Goal: Communication & Community: Share content

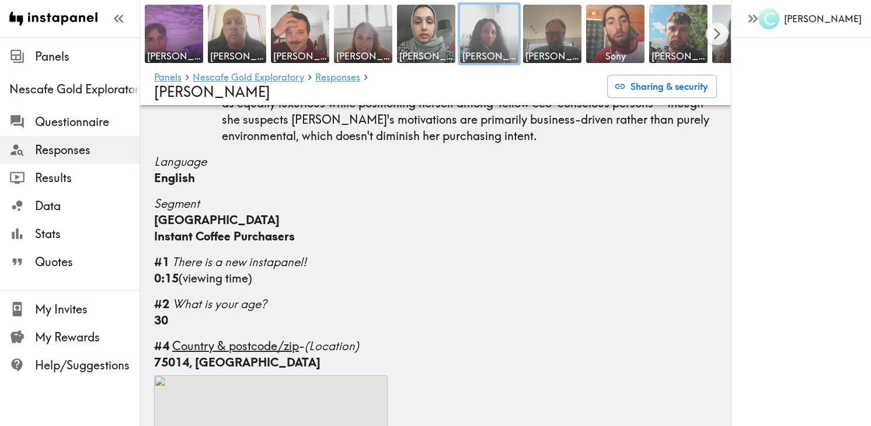
scroll to position [187, 0]
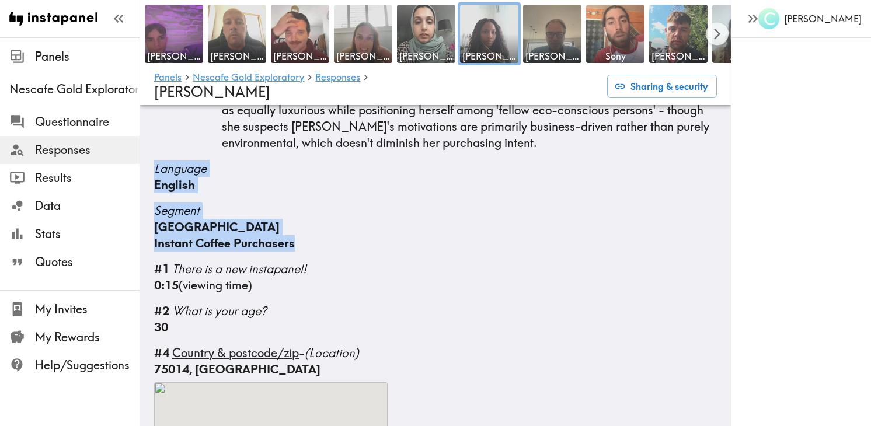
drag, startPoint x: 151, startPoint y: 151, endPoint x: 374, endPoint y: 237, distance: 238.9
copy div "Language English Segment [GEOGRAPHIC_DATA] Instant Coffee Purchasers"
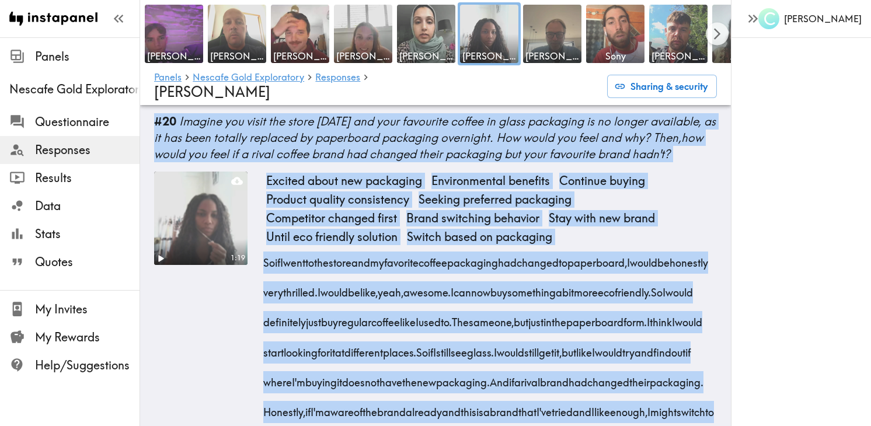
scroll to position [4922, 0]
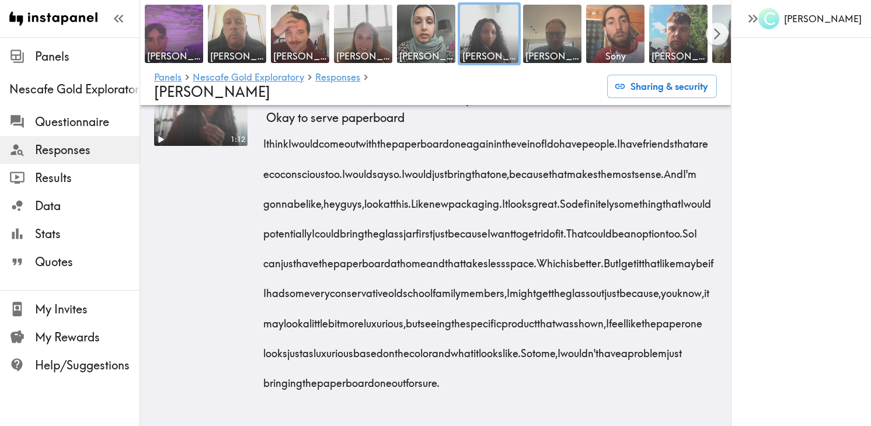
drag, startPoint x: 156, startPoint y: 277, endPoint x: 470, endPoint y: 553, distance: 418.5
copy div "#25 Loremips dolor sit ametcon ad Elitsed'd eiu temporinci utlaboree - dolo mag…"
click at [579, 33] on img at bounding box center [552, 34] width 61 height 61
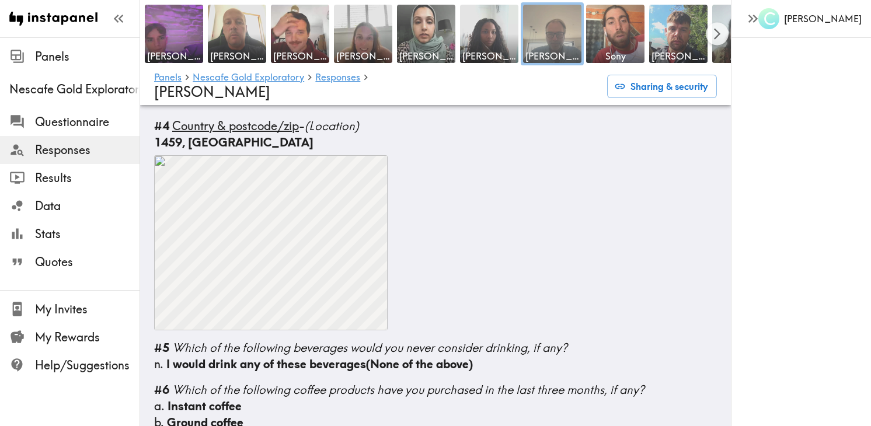
scroll to position [236, 0]
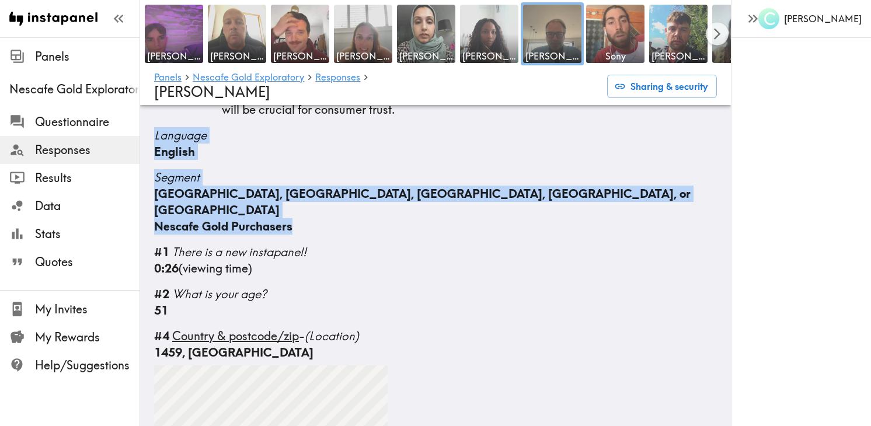
drag, startPoint x: 307, startPoint y: 208, endPoint x: 149, endPoint y: 142, distance: 170.8
copy div "Language English Segment [GEOGRAPHIC_DATA], [GEOGRAPHIC_DATA], [GEOGRAPHIC_DATA…"
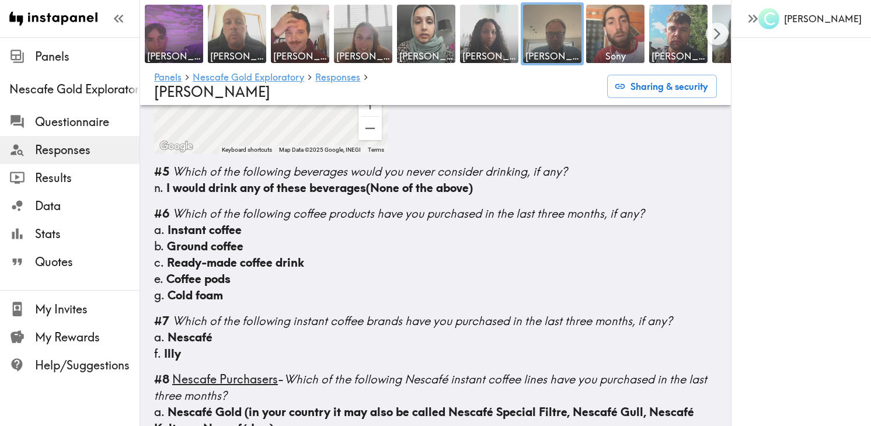
scroll to position [344, 0]
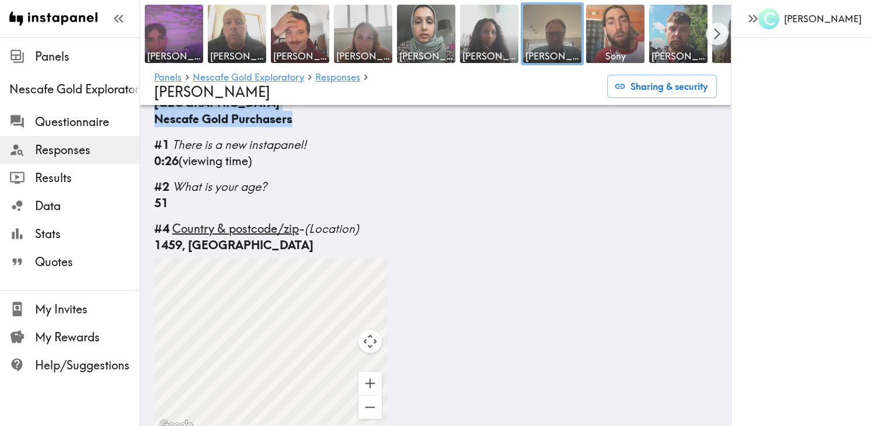
click at [209, 237] on div "1459, [GEOGRAPHIC_DATA]" at bounding box center [435, 245] width 563 height 16
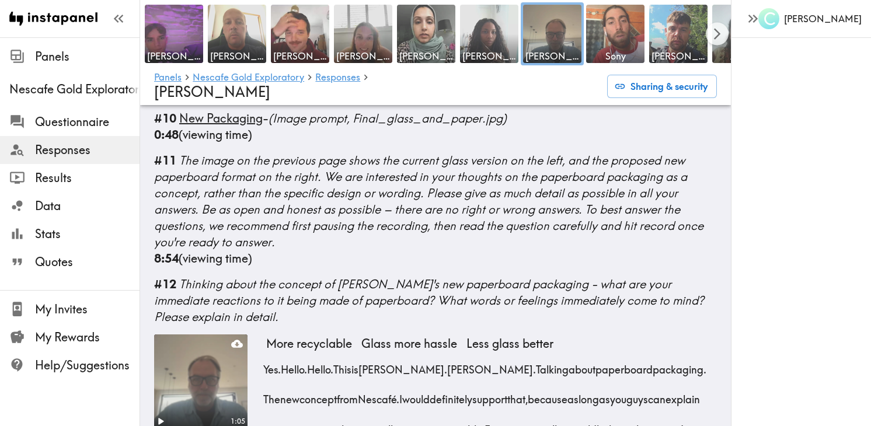
scroll to position [1113, 0]
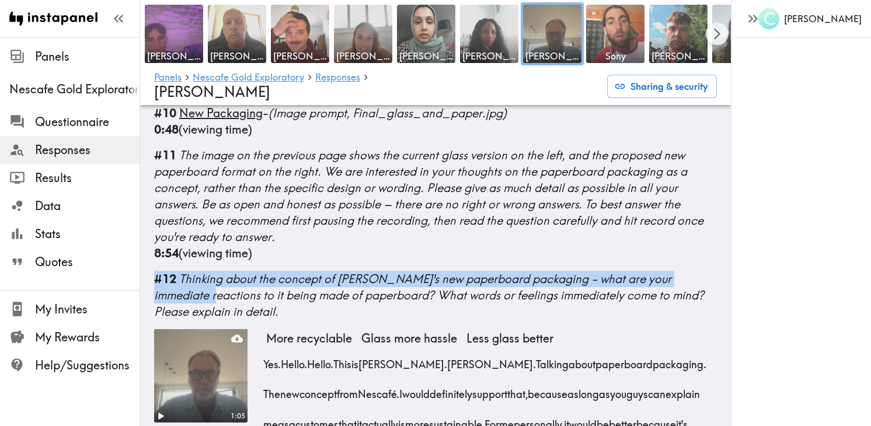
drag, startPoint x: 152, startPoint y: 261, endPoint x: 194, endPoint y: 287, distance: 48.7
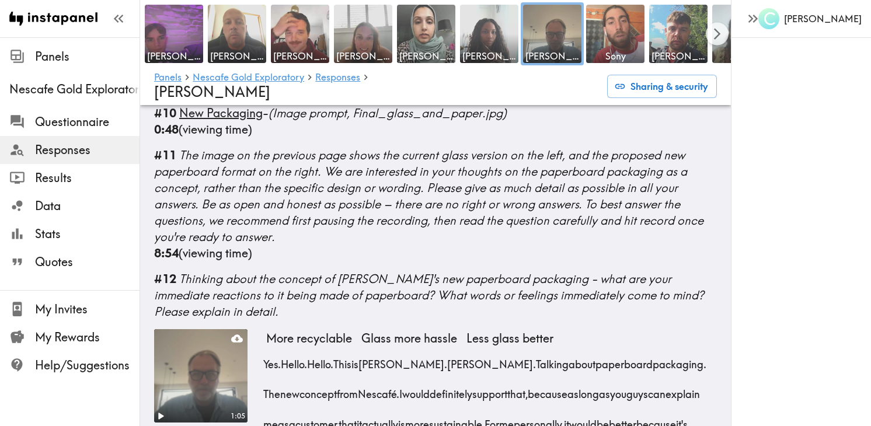
click at [156, 271] on b "#12" at bounding box center [165, 278] width 22 height 15
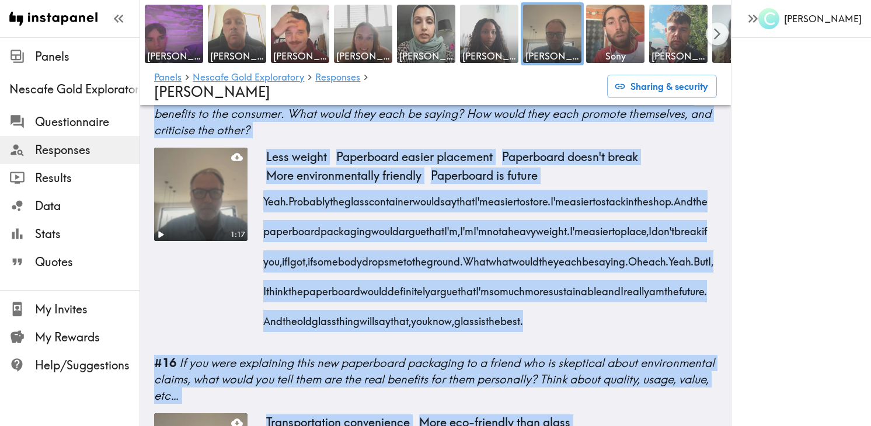
scroll to position [3853, 0]
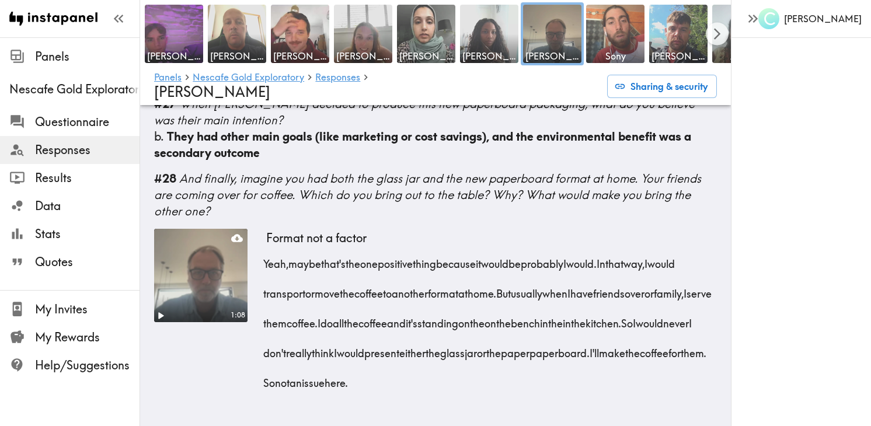
drag, startPoint x: 153, startPoint y: 260, endPoint x: 413, endPoint y: 574, distance: 407.8
copy div "#42 Loremips dolor sit ametcon ad Elitsed'd eiu temporinci utlaboree - dolo mag…"
click at [286, 234] on span "Format not a factor" at bounding box center [316, 238] width 110 height 19
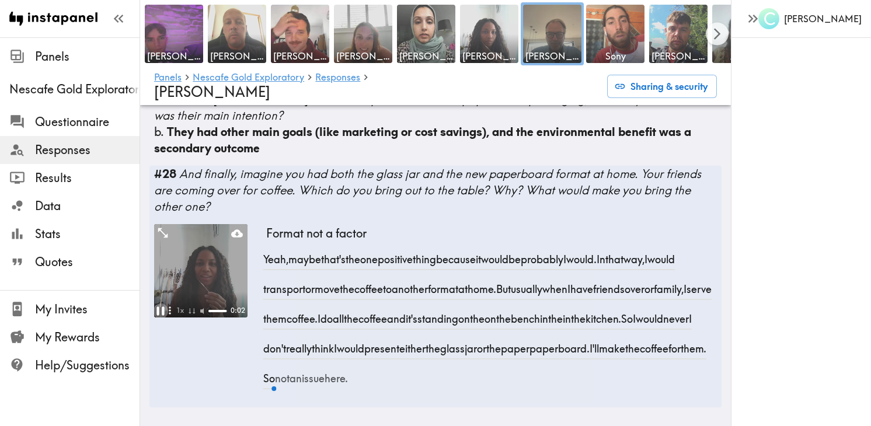
click at [159, 318] on icon "Pause" at bounding box center [160, 310] width 15 height 15
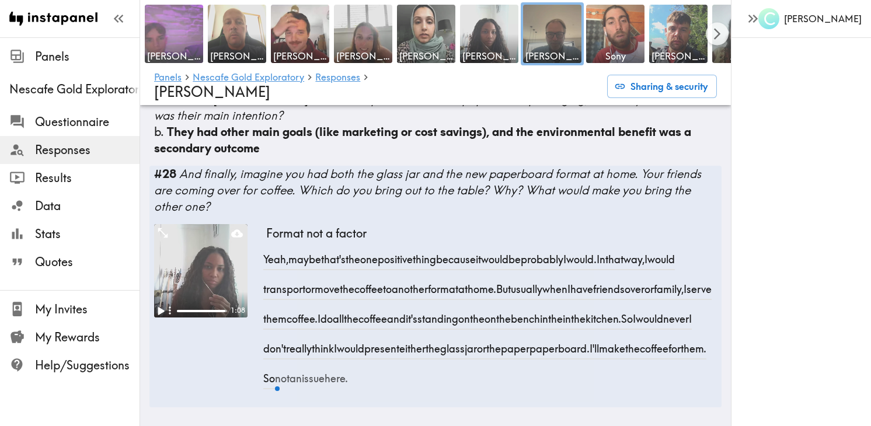
click at [177, 36] on img at bounding box center [174, 34] width 61 height 61
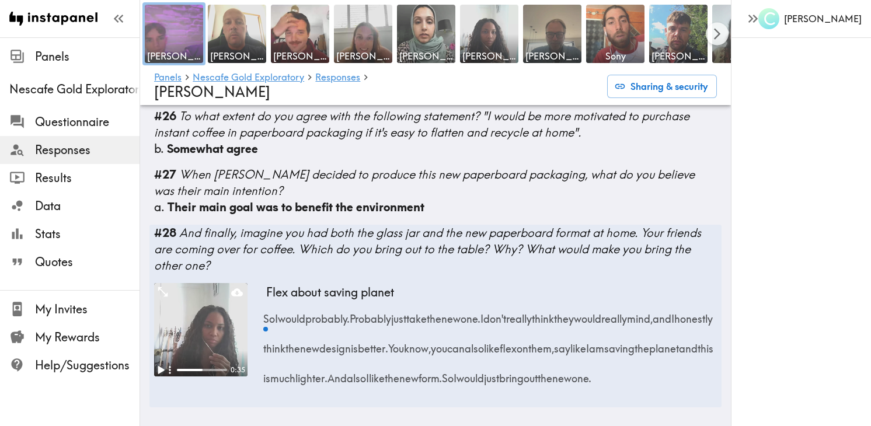
scroll to position [3176, 0]
click at [179, 34] on div at bounding box center [174, 34] width 58 height 58
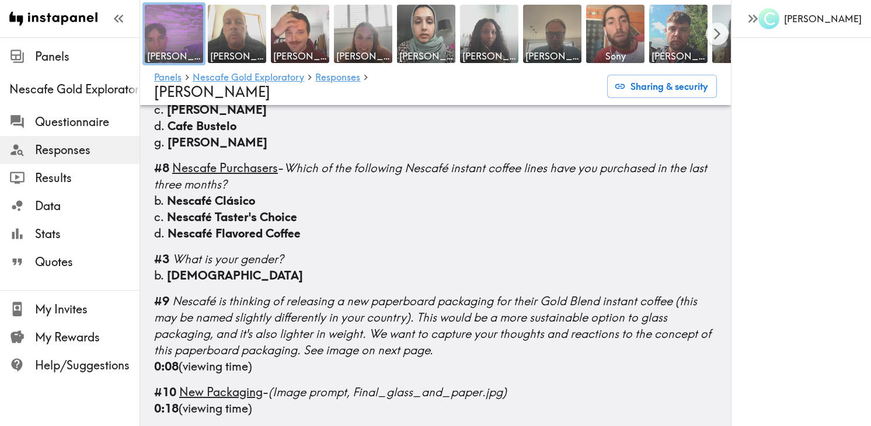
scroll to position [1388, 0]
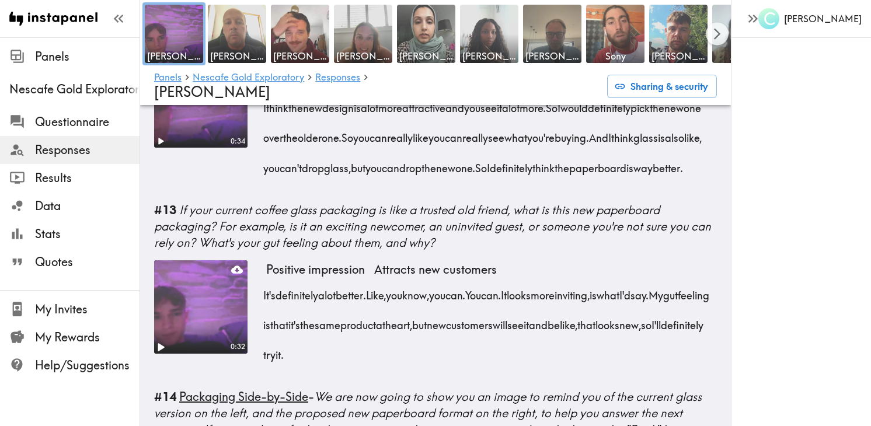
click at [165, 344] on icon "Play" at bounding box center [160, 346] width 15 height 15
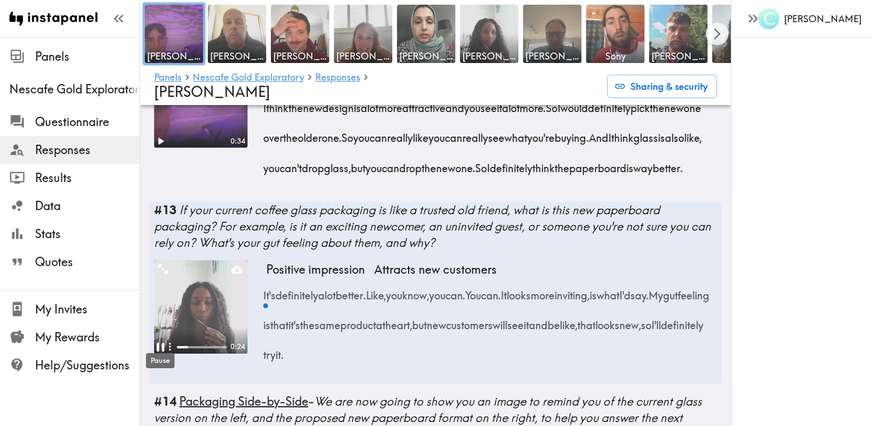
click at [159, 345] on body "Instapanel - Panels - Nescafe Gold Exploratory - Responses - [PERSON_NAME] Nesc…" at bounding box center [435, 413] width 871 height 3393
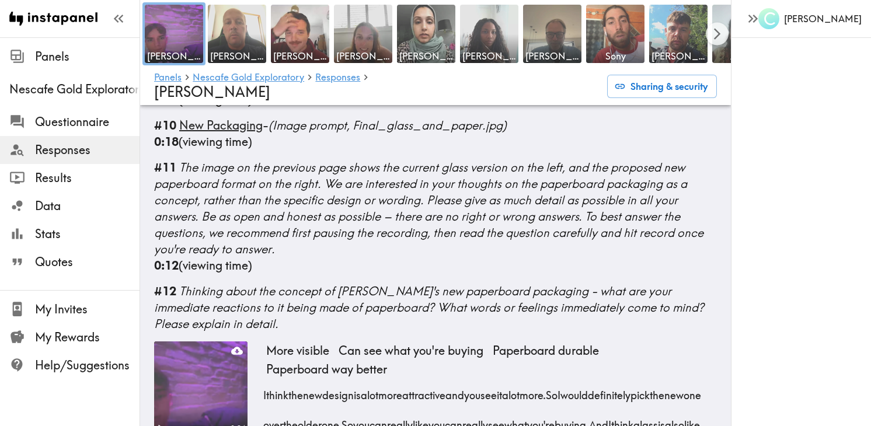
scroll to position [1466, 0]
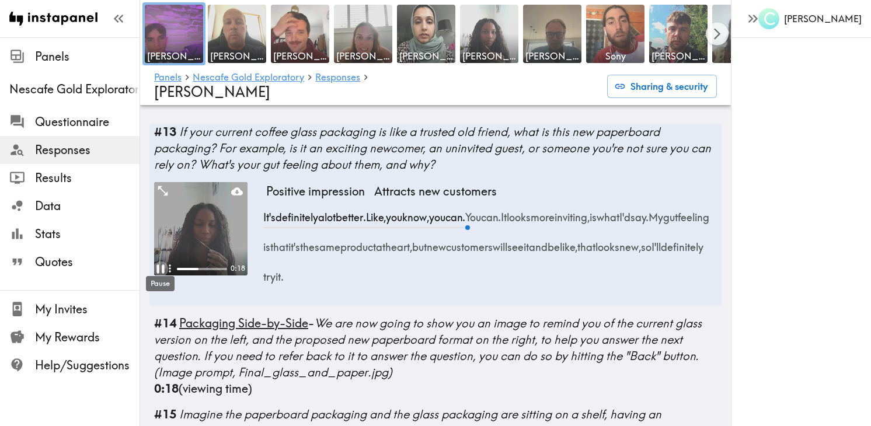
click at [162, 267] on icon "Pause" at bounding box center [160, 268] width 8 height 9
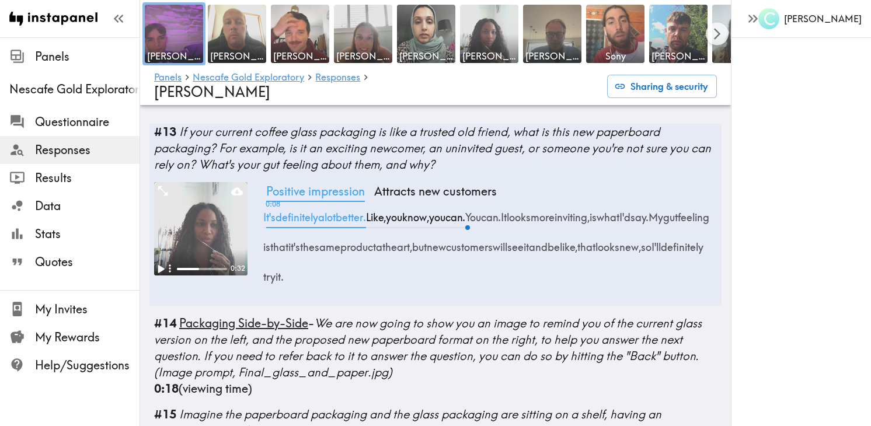
scroll to position [348, 0]
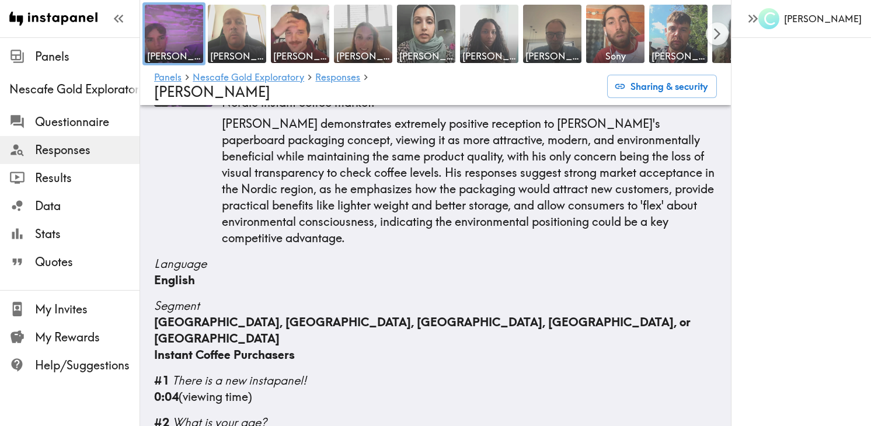
scroll to position [76, 0]
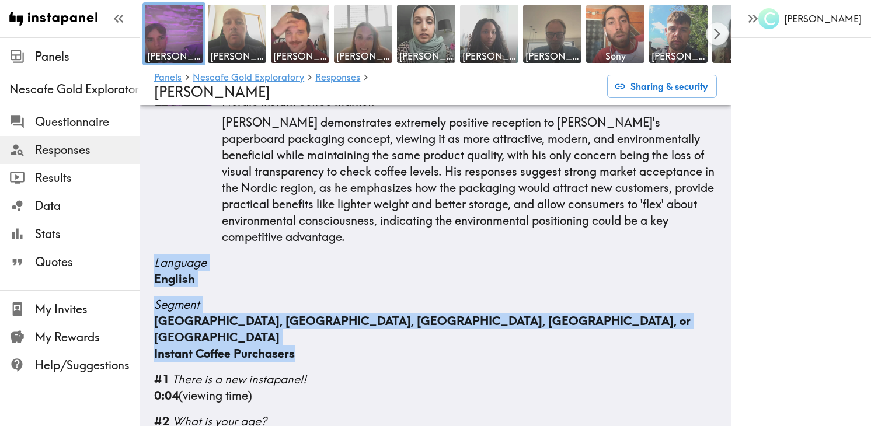
drag, startPoint x: 303, startPoint y: 323, endPoint x: 142, endPoint y: 244, distance: 179.3
copy div "Language English Segment [GEOGRAPHIC_DATA], [GEOGRAPHIC_DATA], [GEOGRAPHIC_DATA…"
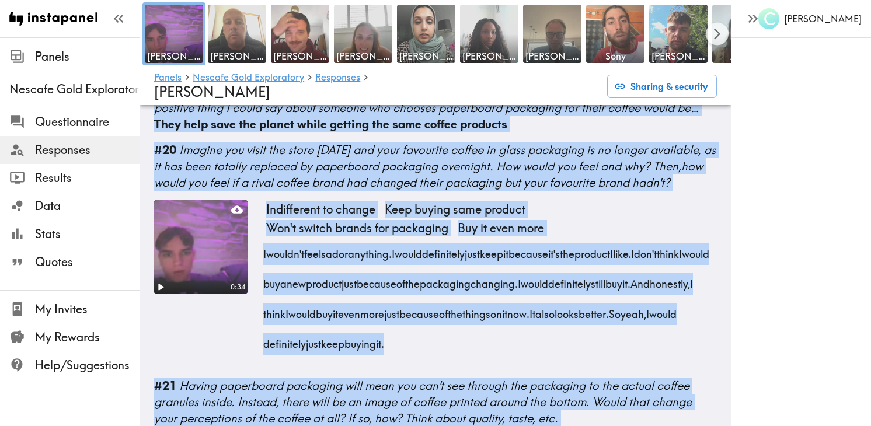
scroll to position [3171, 0]
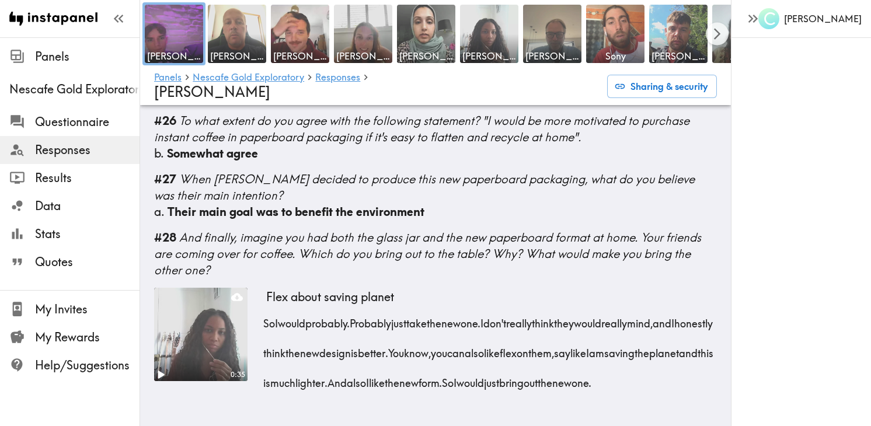
drag, startPoint x: 152, startPoint y: 212, endPoint x: 441, endPoint y: 518, distance: 420.7
copy div "#50 Loremips dolor sit ametcon ad Elitsed'd eiu temporinci utlaboree - dolo mag…"
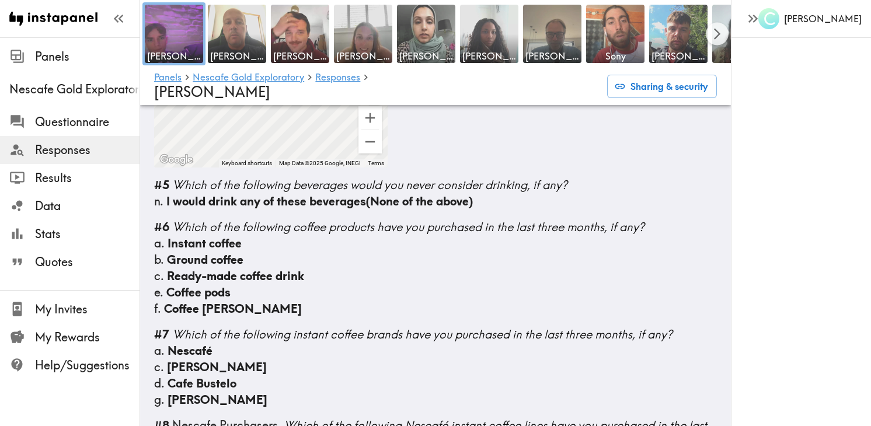
click at [491, 219] on span "Which of the following coffee products have you purchased in the last three mon…" at bounding box center [408, 226] width 472 height 15
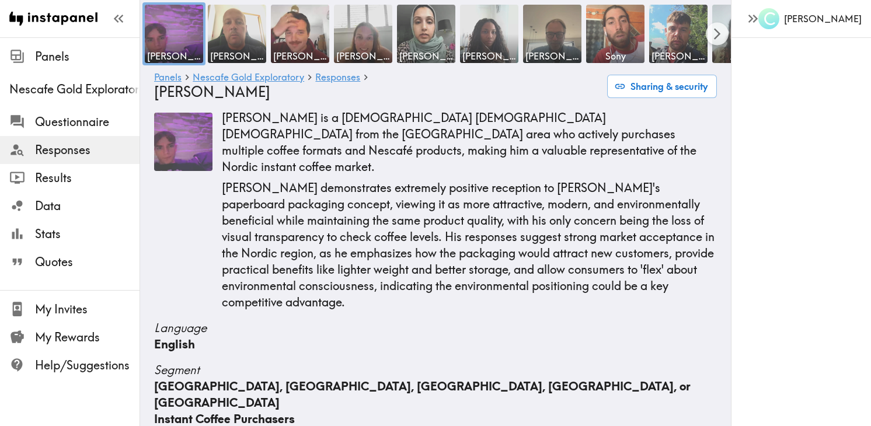
scroll to position [0, 0]
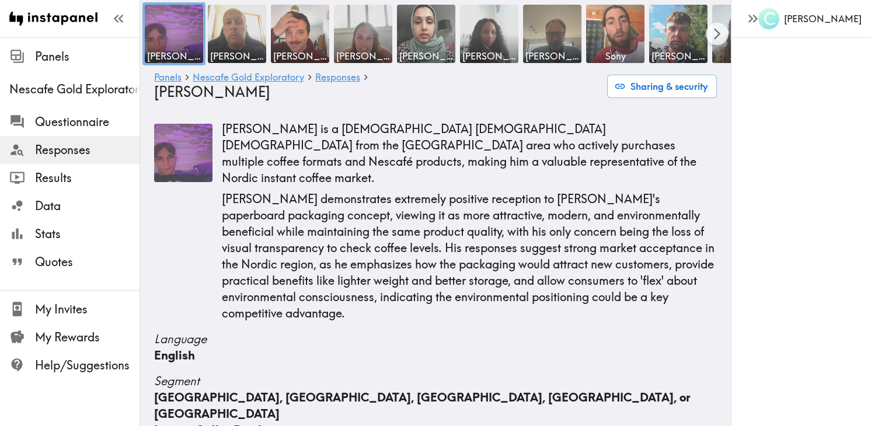
click at [74, 149] on span "Responses" at bounding box center [87, 150] width 104 height 16
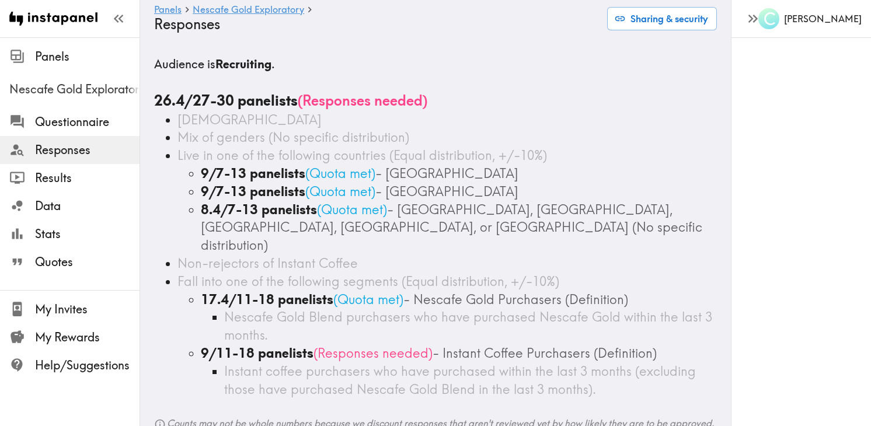
click at [93, 81] on span "Nescafe Gold Exploratory" at bounding box center [74, 89] width 130 height 21
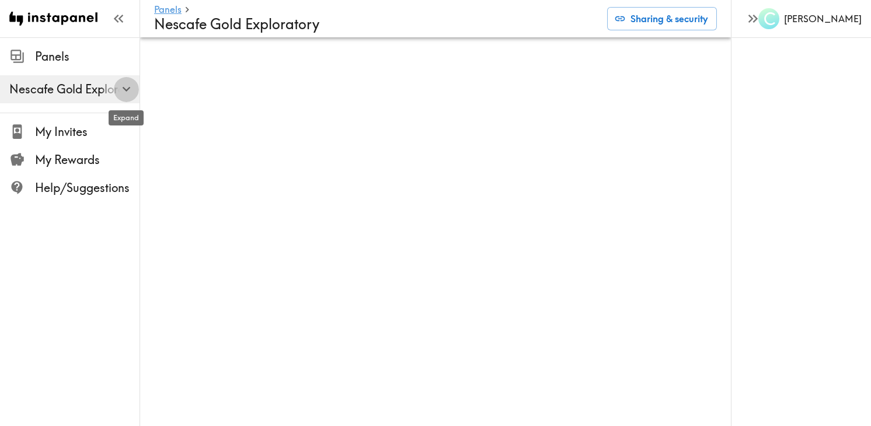
click at [125, 88] on icon "button" at bounding box center [126, 89] width 16 height 16
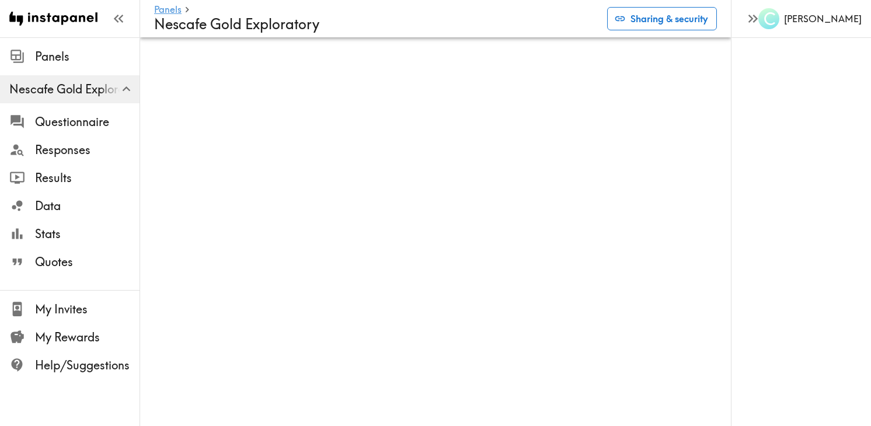
click at [673, 16] on button "Sharing & security" at bounding box center [662, 18] width 110 height 23
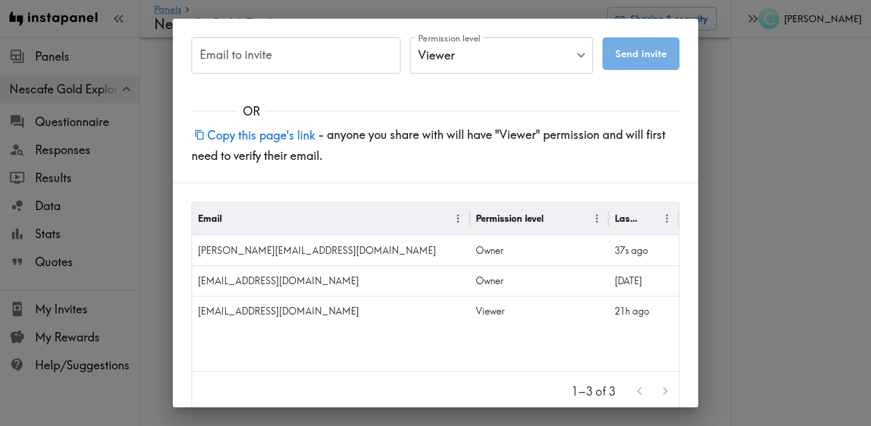
click at [755, 334] on div "Email to invite Email to invite Permission level Viewer Viewer Permission level…" at bounding box center [435, 213] width 871 height 426
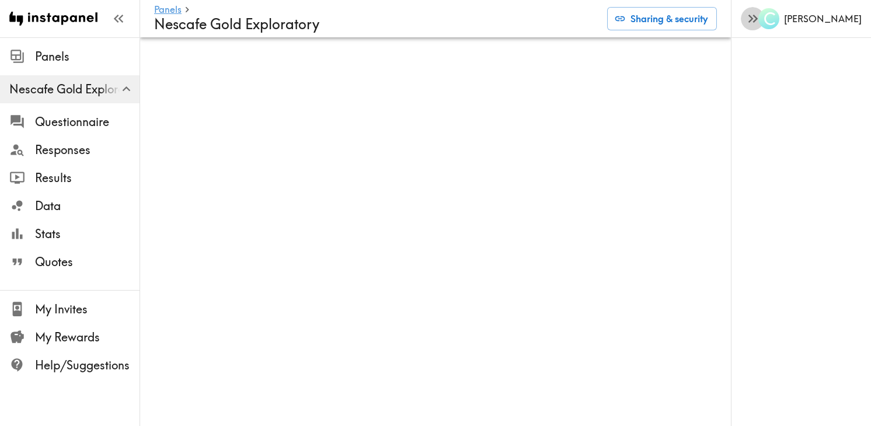
click at [753, 16] on icon "button" at bounding box center [753, 19] width 16 height 16
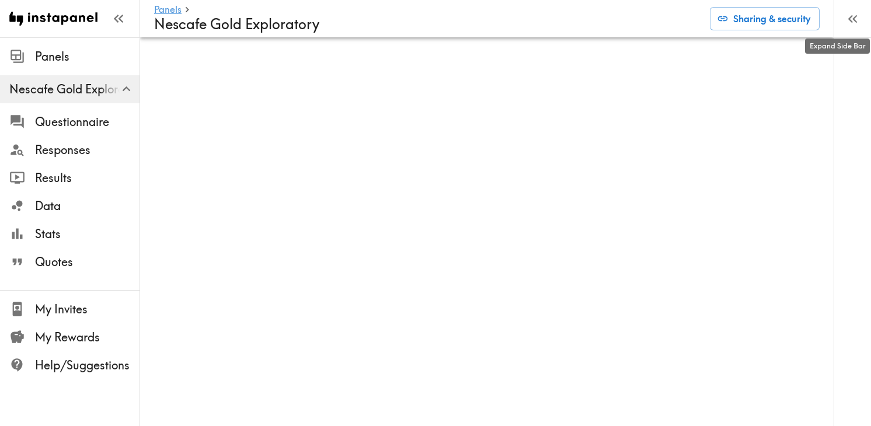
click at [848, 19] on icon "button" at bounding box center [850, 19] width 5 height 8
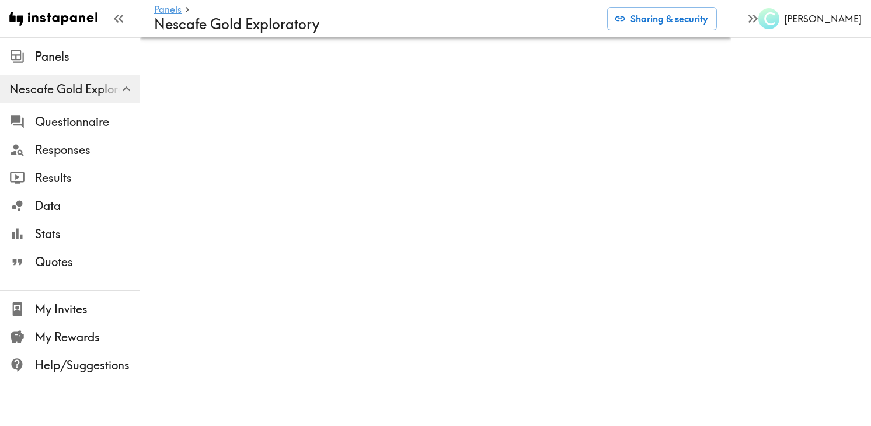
click at [754, 130] on div "C [PERSON_NAME]" at bounding box center [801, 213] width 140 height 426
click at [754, 26] on icon "button" at bounding box center [753, 19] width 16 height 16
